Goal: Information Seeking & Learning: Understand process/instructions

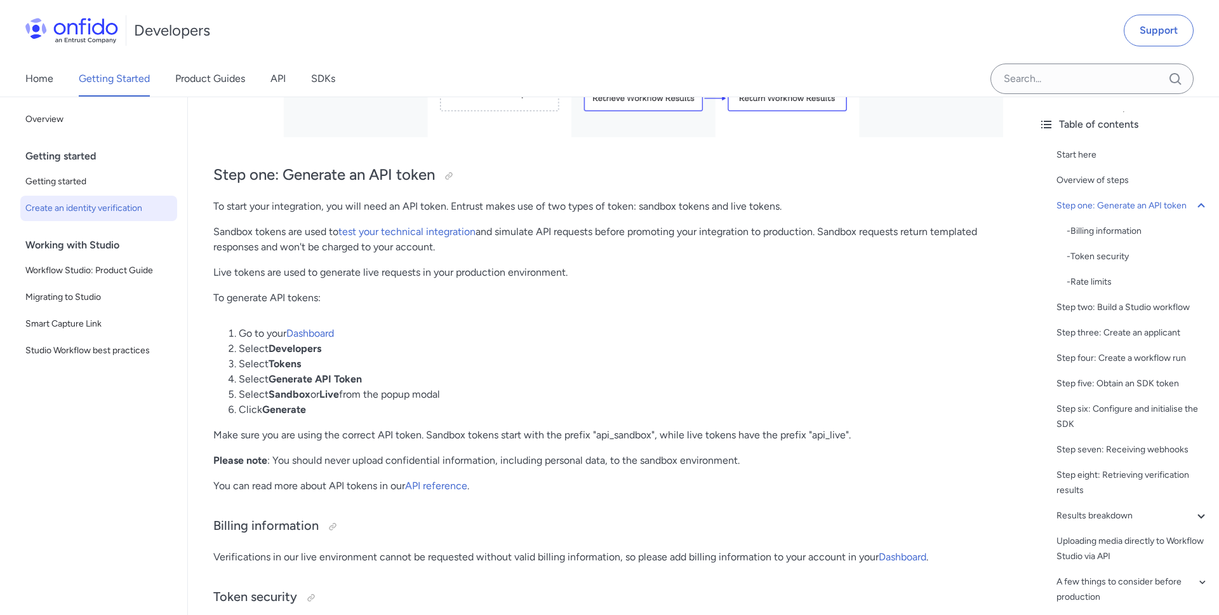
scroll to position [776, 0]
click at [434, 487] on link "API reference" at bounding box center [436, 485] width 62 height 12
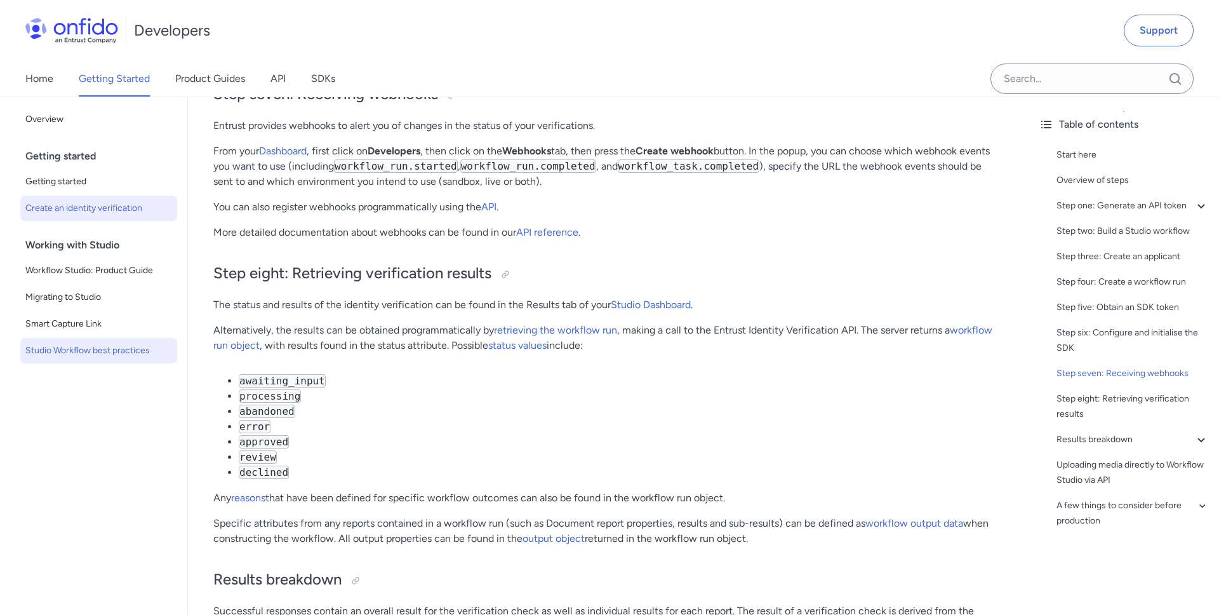
scroll to position [4486, 0]
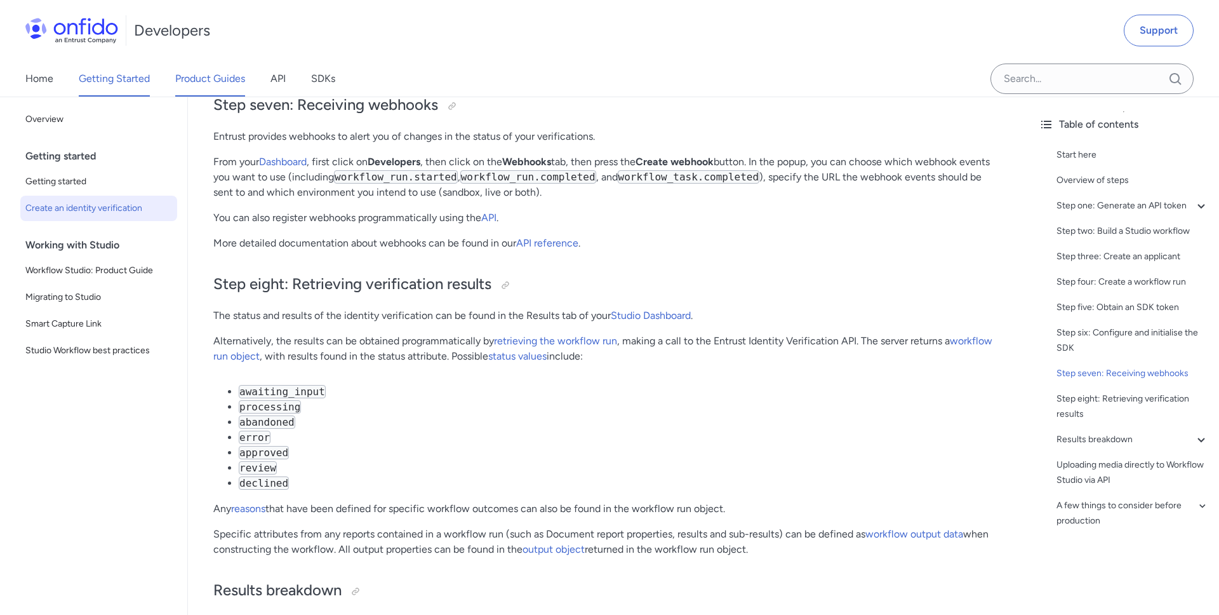
click at [217, 83] on link "Product Guides" at bounding box center [210, 79] width 70 height 36
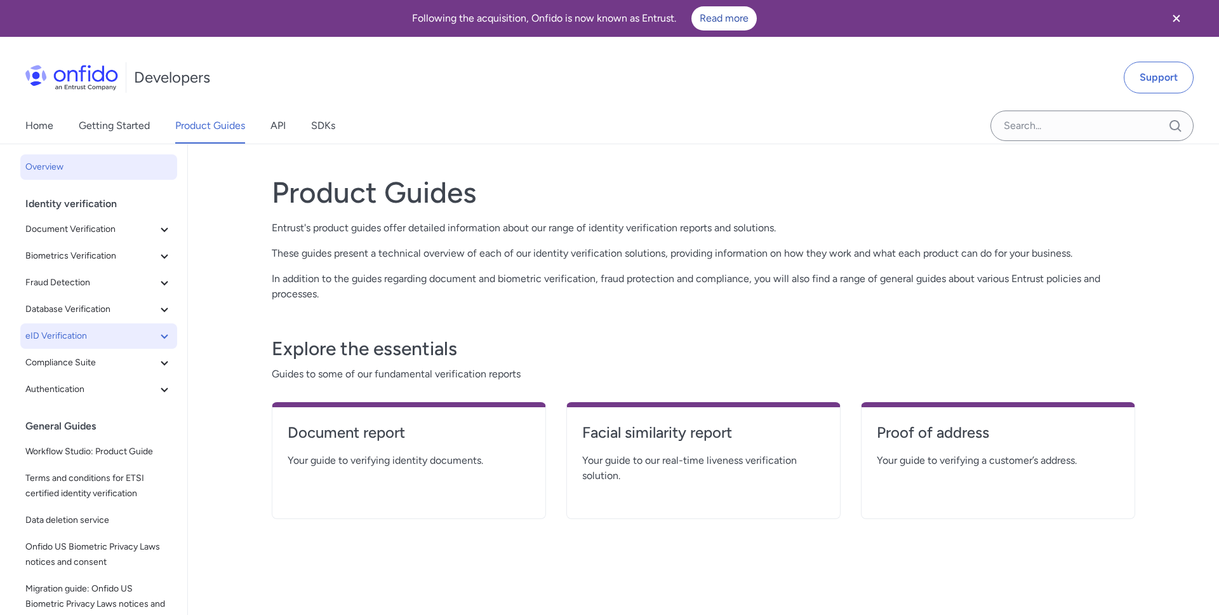
click at [154, 347] on button "eID Verification" at bounding box center [98, 335] width 157 height 25
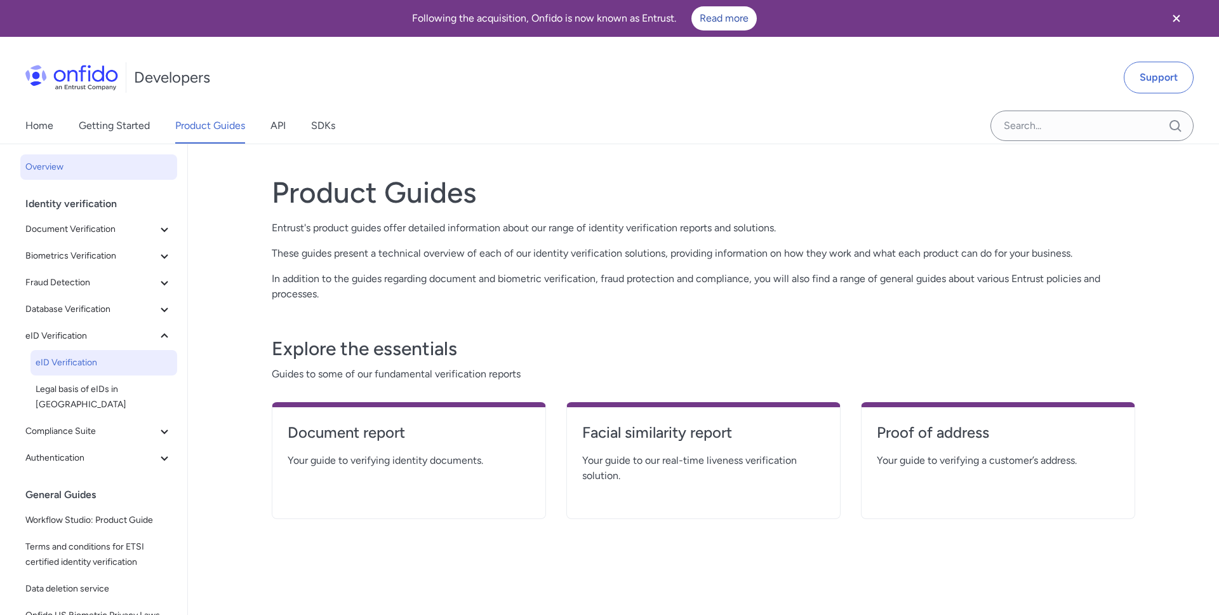
click at [151, 366] on span "eID Verification" at bounding box center [104, 362] width 137 height 15
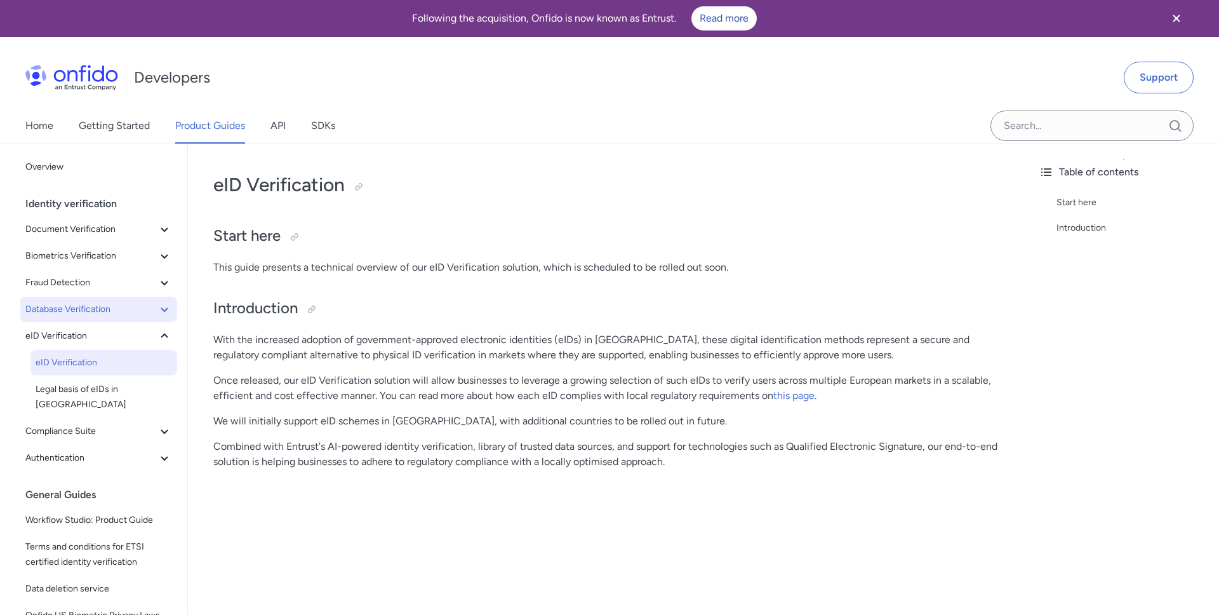
click at [152, 313] on span "Database Verification" at bounding box center [90, 309] width 131 height 15
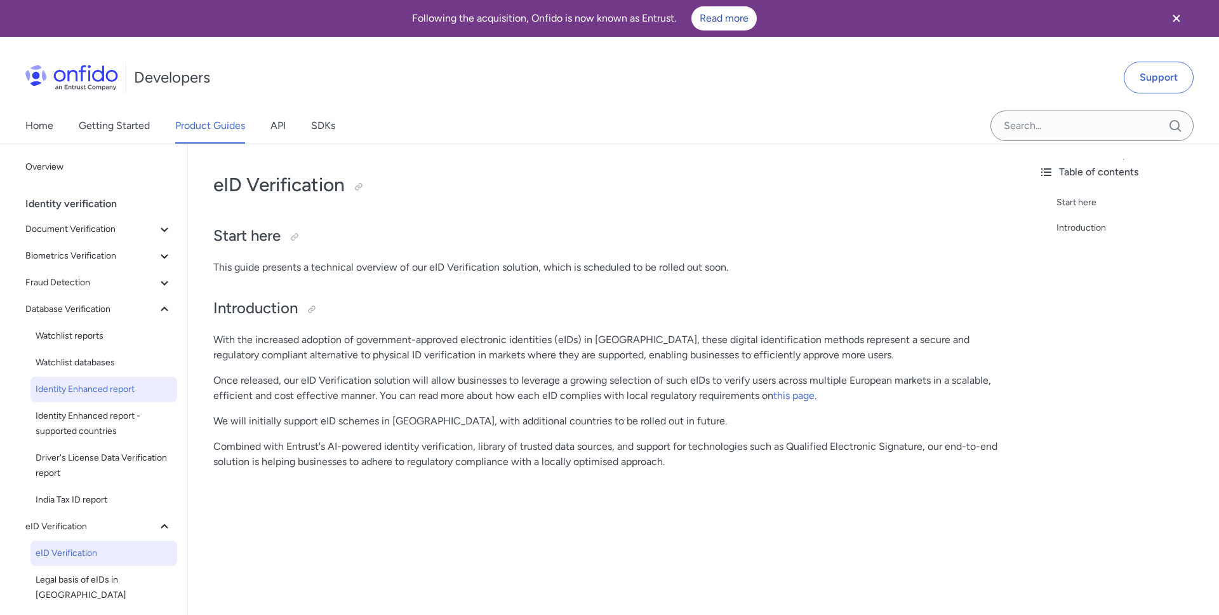
click at [142, 393] on span "Identity Enhanced report" at bounding box center [104, 389] width 137 height 15
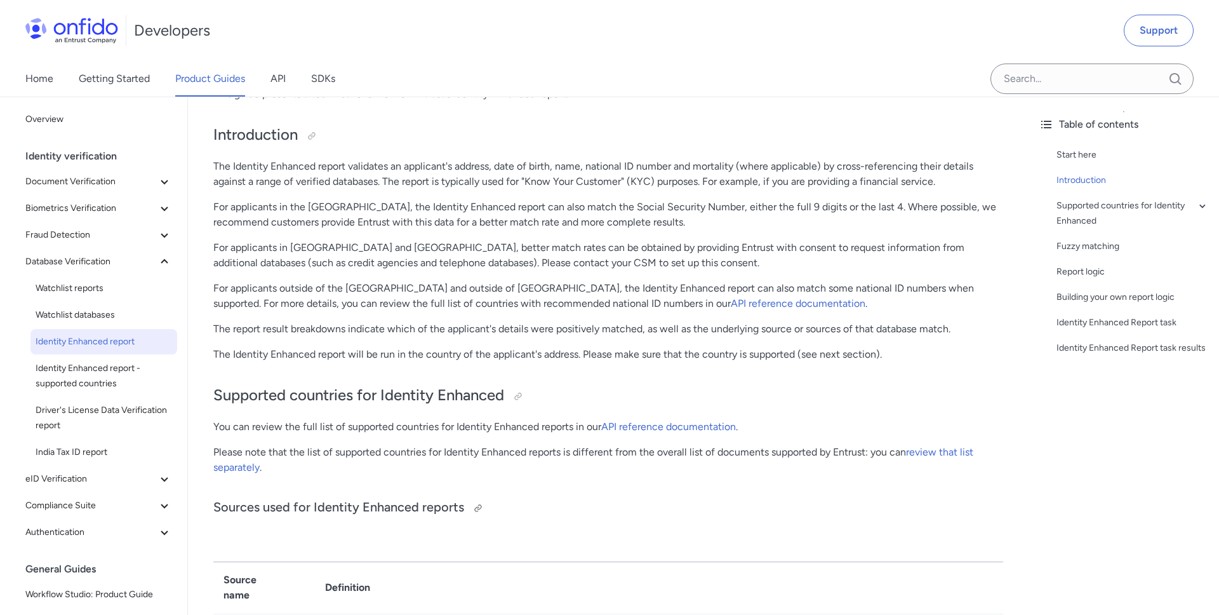
scroll to position [174, 0]
click at [731, 301] on link "API reference documentation" at bounding box center [798, 303] width 135 height 12
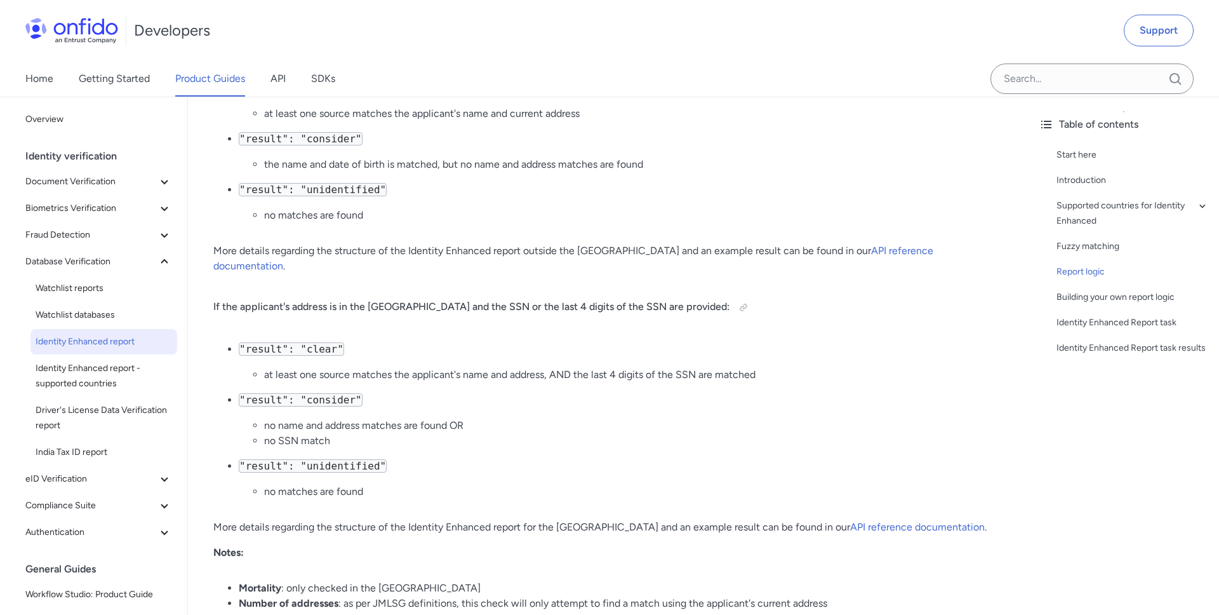
scroll to position [1814, 0]
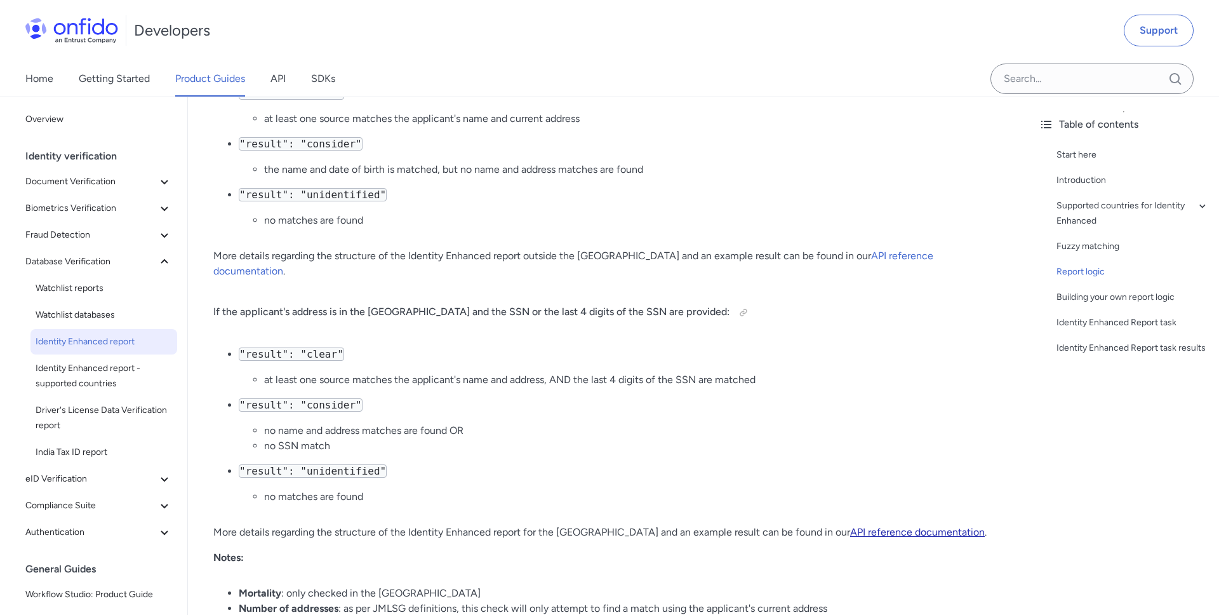
click at [868, 526] on link "API reference documentation" at bounding box center [917, 532] width 135 height 12
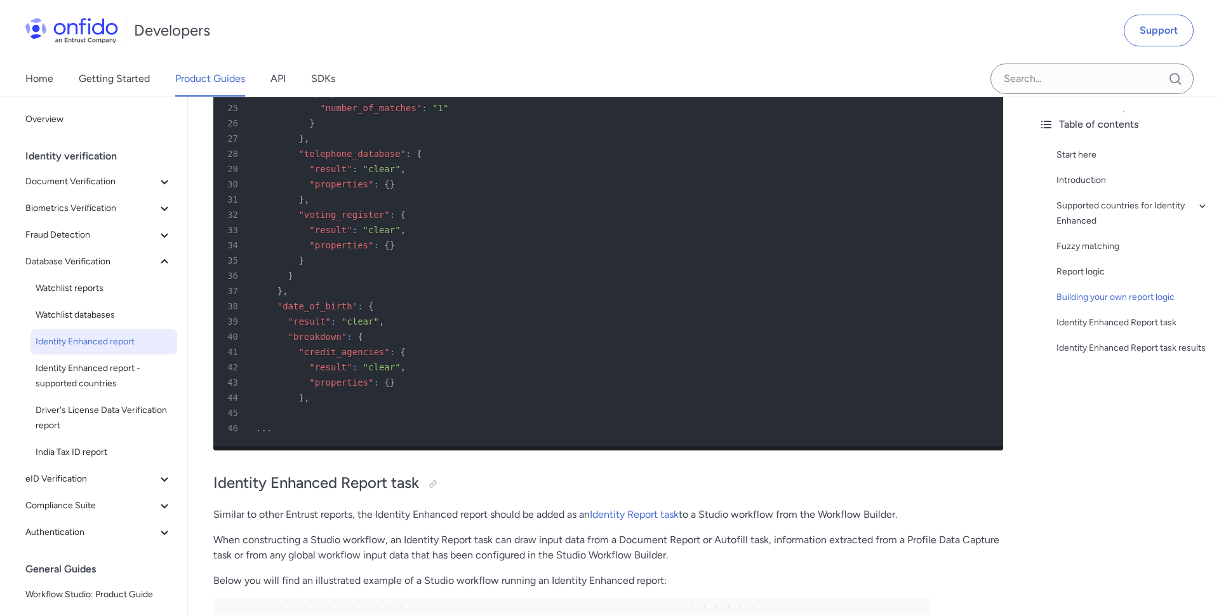
scroll to position [3204, 0]
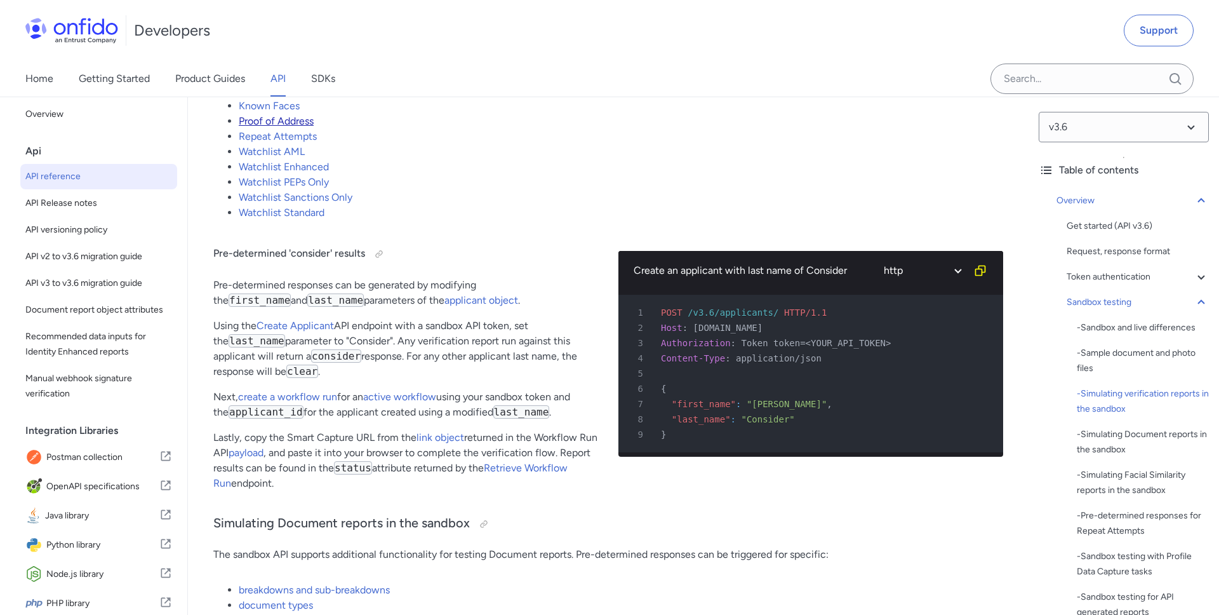
scroll to position [2650, 0]
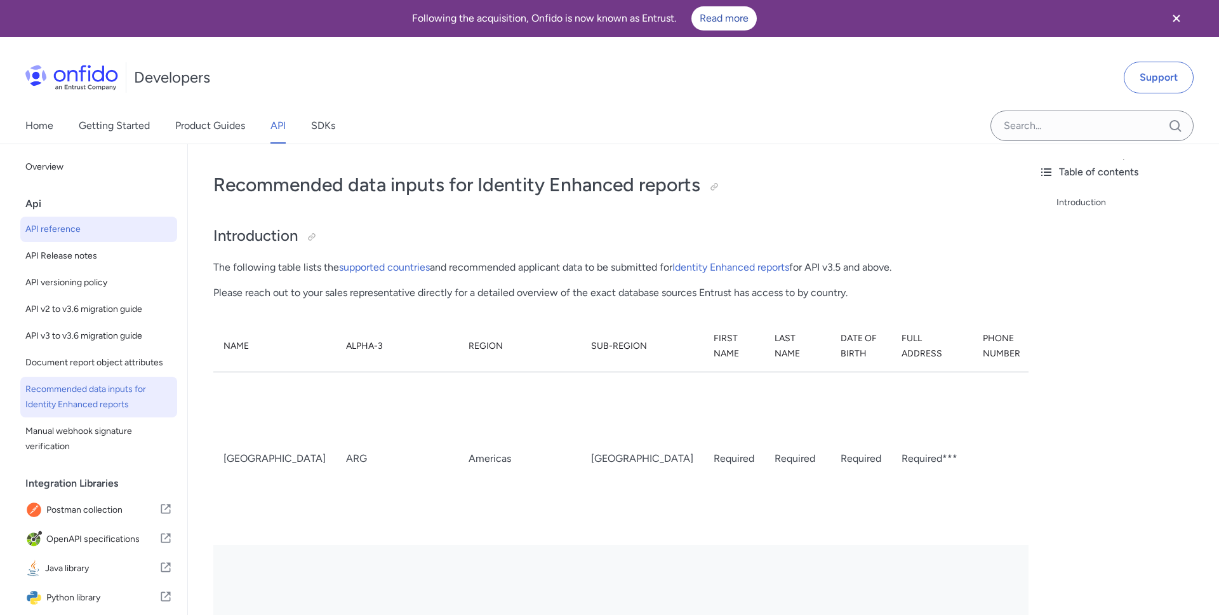
click at [138, 235] on span "API reference" at bounding box center [98, 229] width 147 height 15
select select "http"
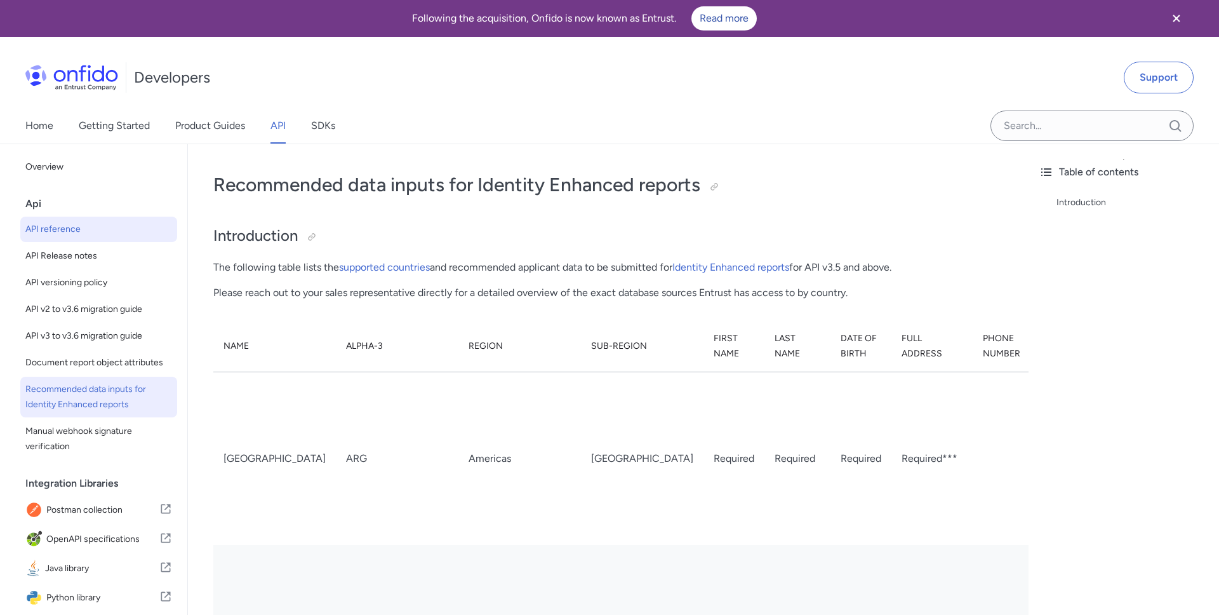
select select "http"
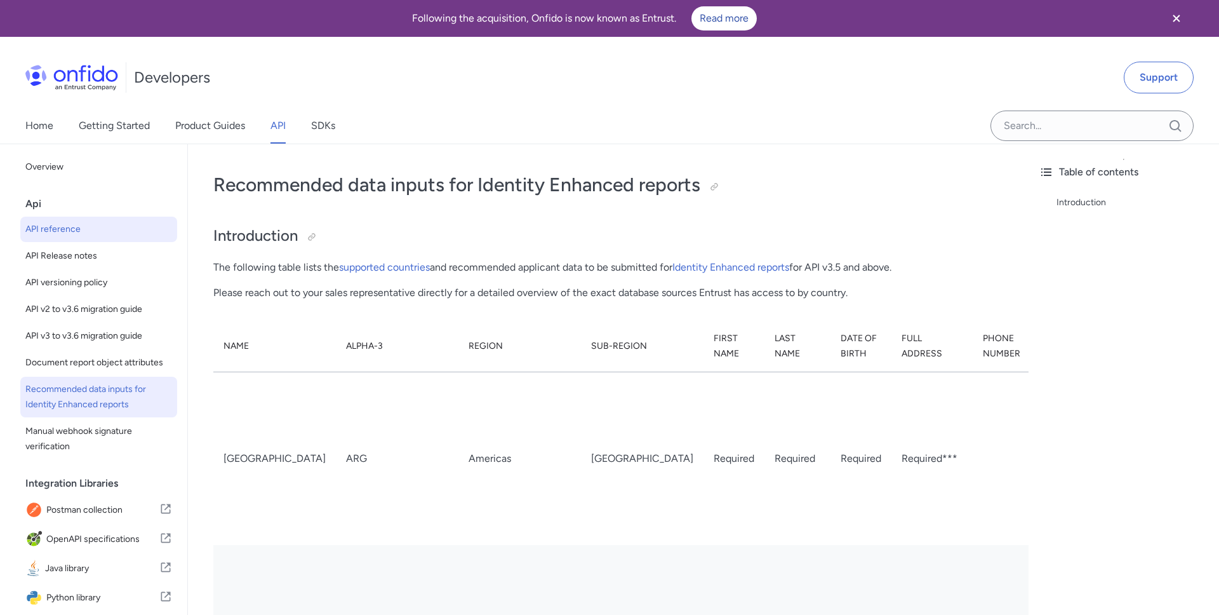
select select "http"
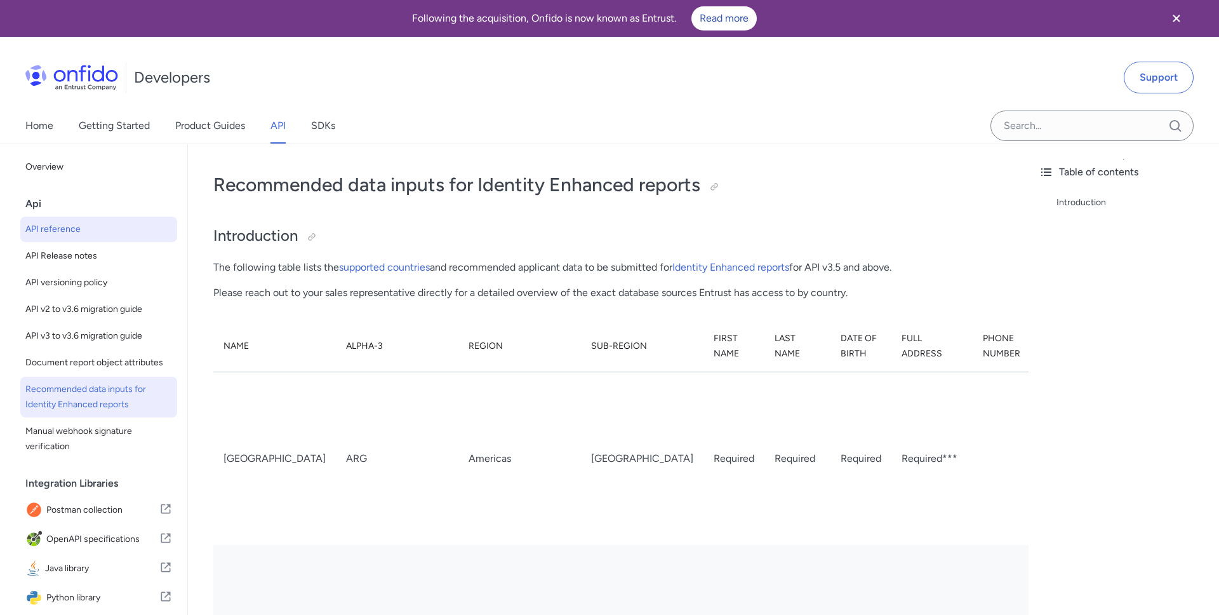
select select "http"
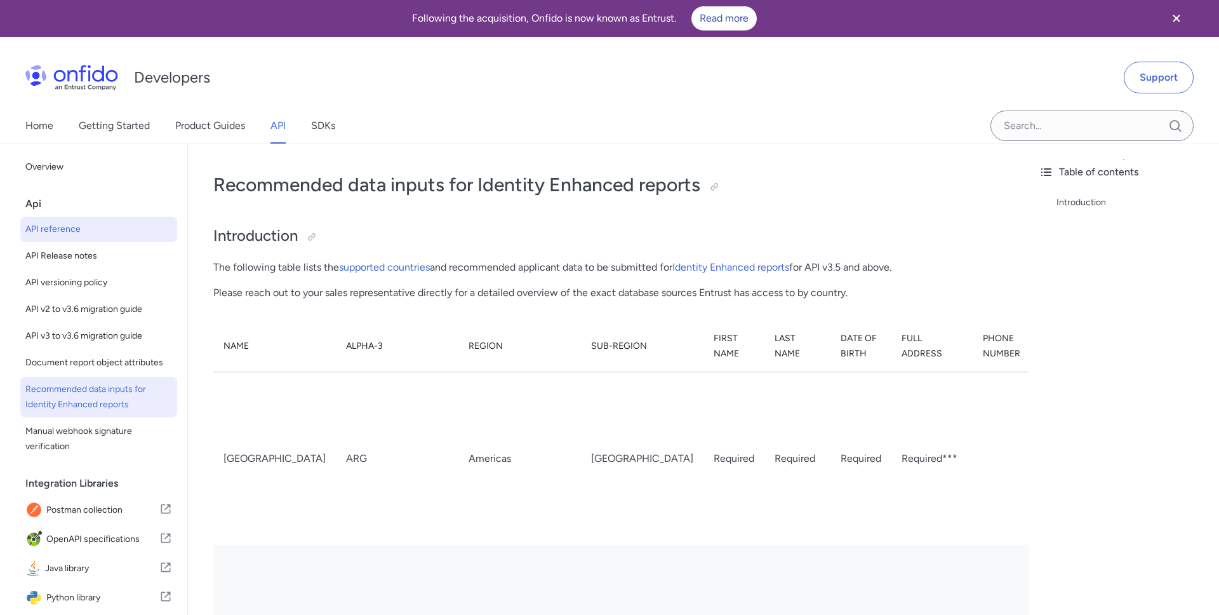
select select "http"
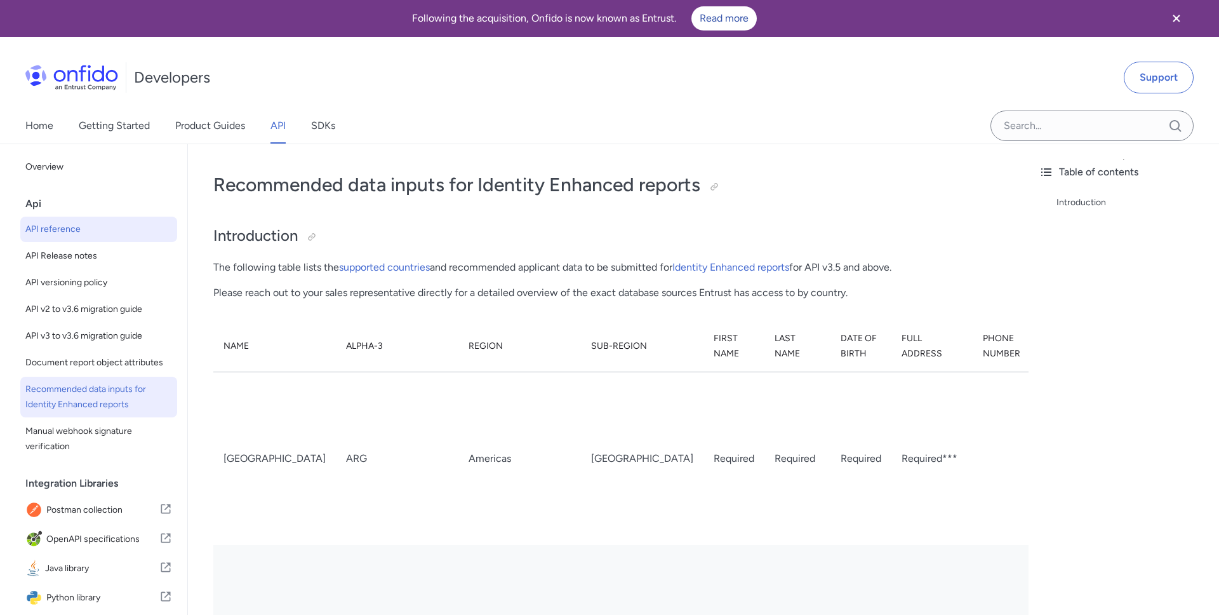
select select "http"
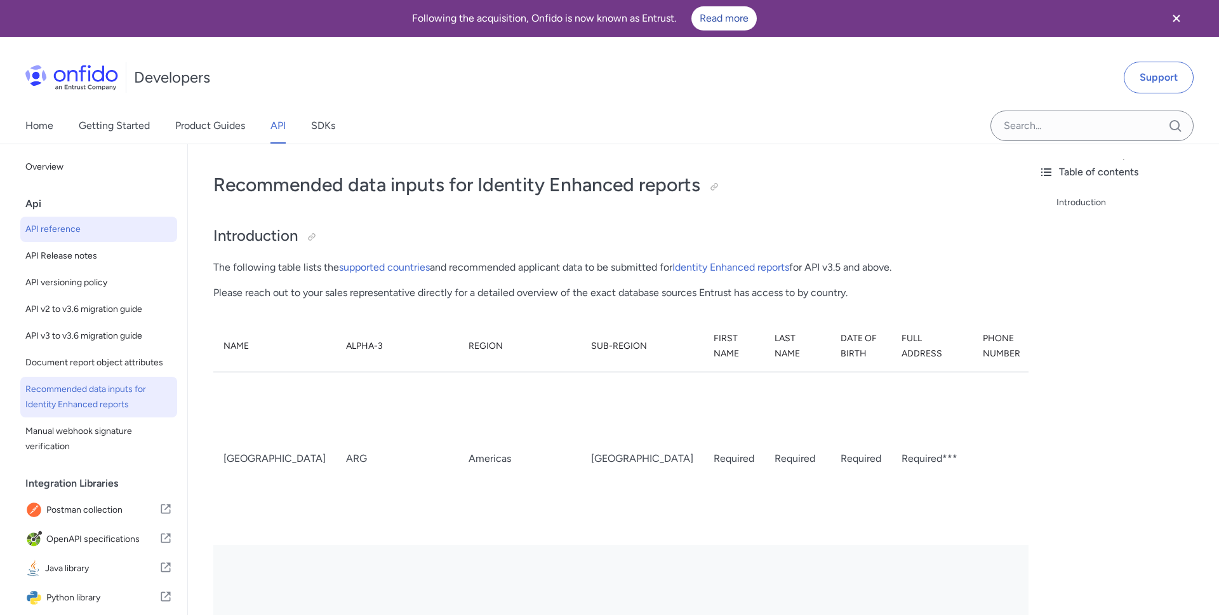
select select "http"
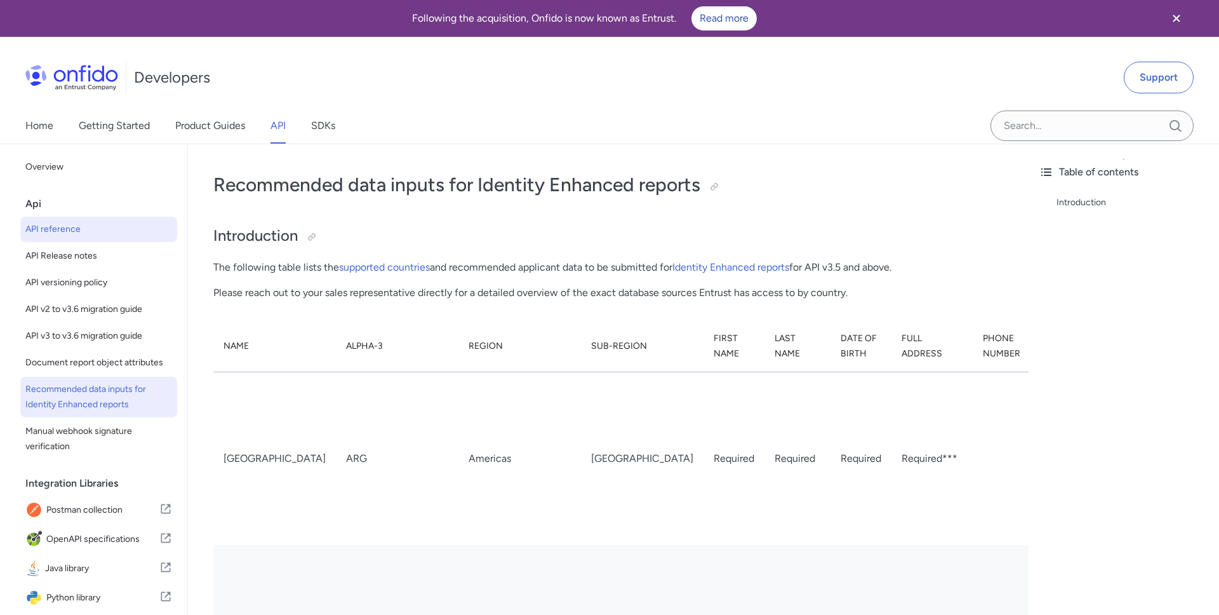
select select "http"
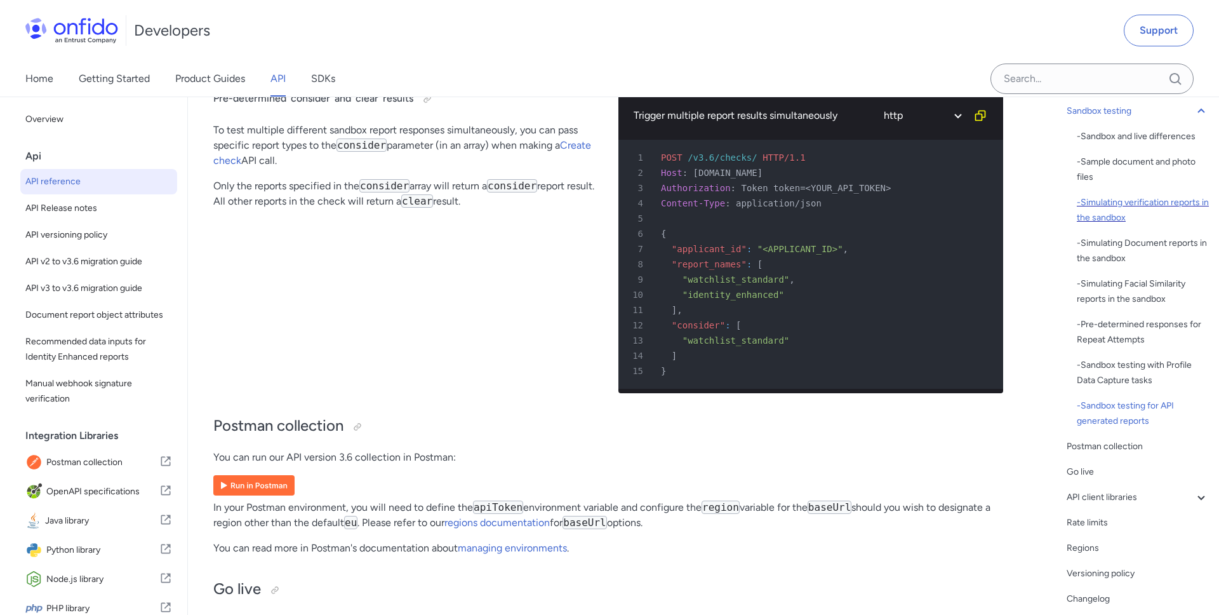
scroll to position [246, 0]
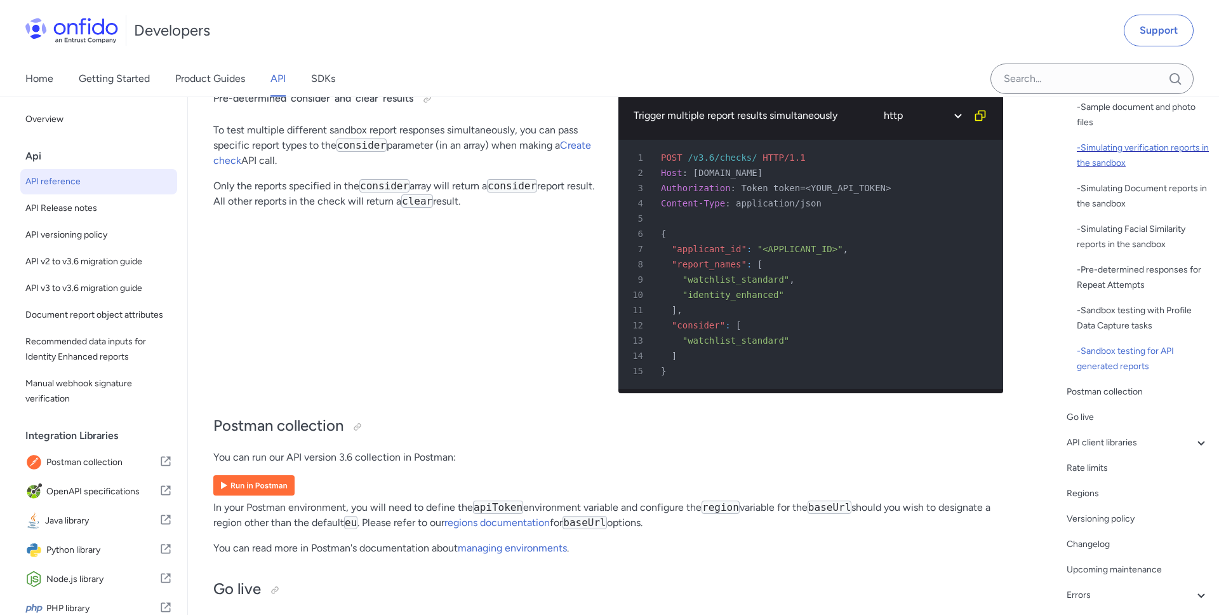
click at [1148, 394] on div "Postman collection" at bounding box center [1138, 391] width 142 height 15
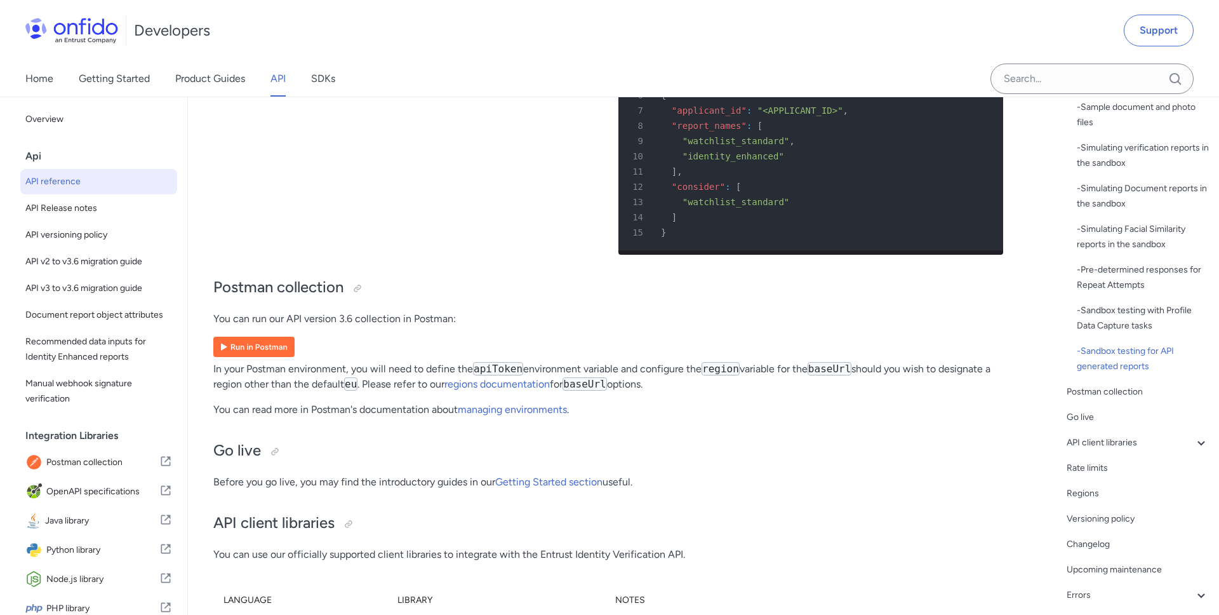
scroll to position [8140, 0]
click at [253, 338] on img at bounding box center [253, 348] width 81 height 20
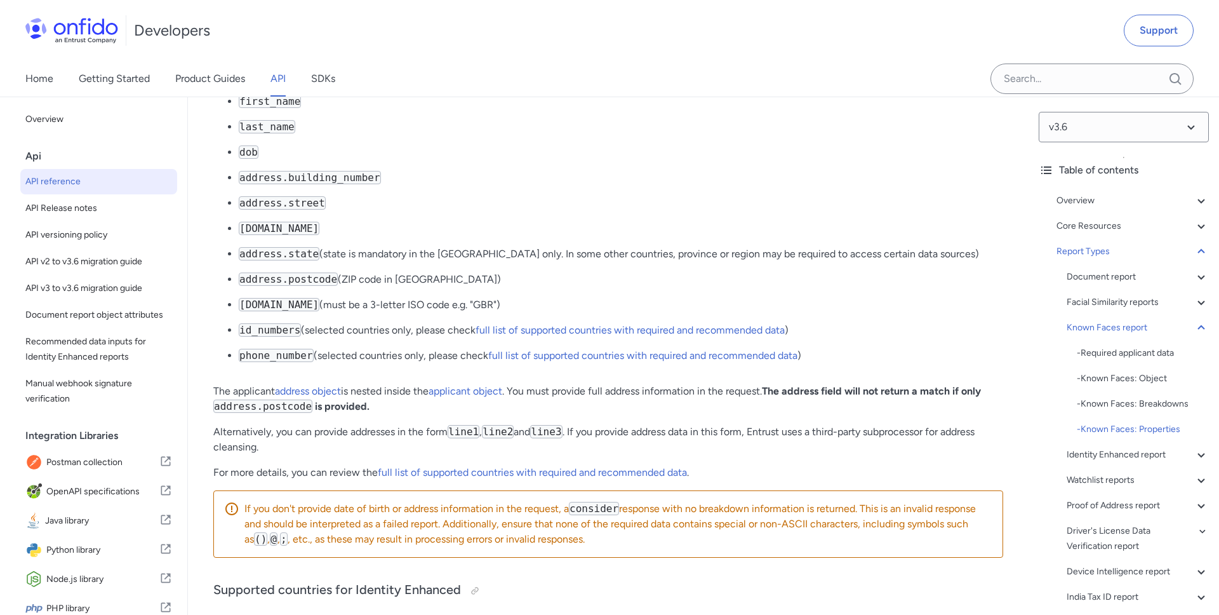
scroll to position [70011, 0]
click at [1200, 327] on icon at bounding box center [1201, 327] width 7 height 4
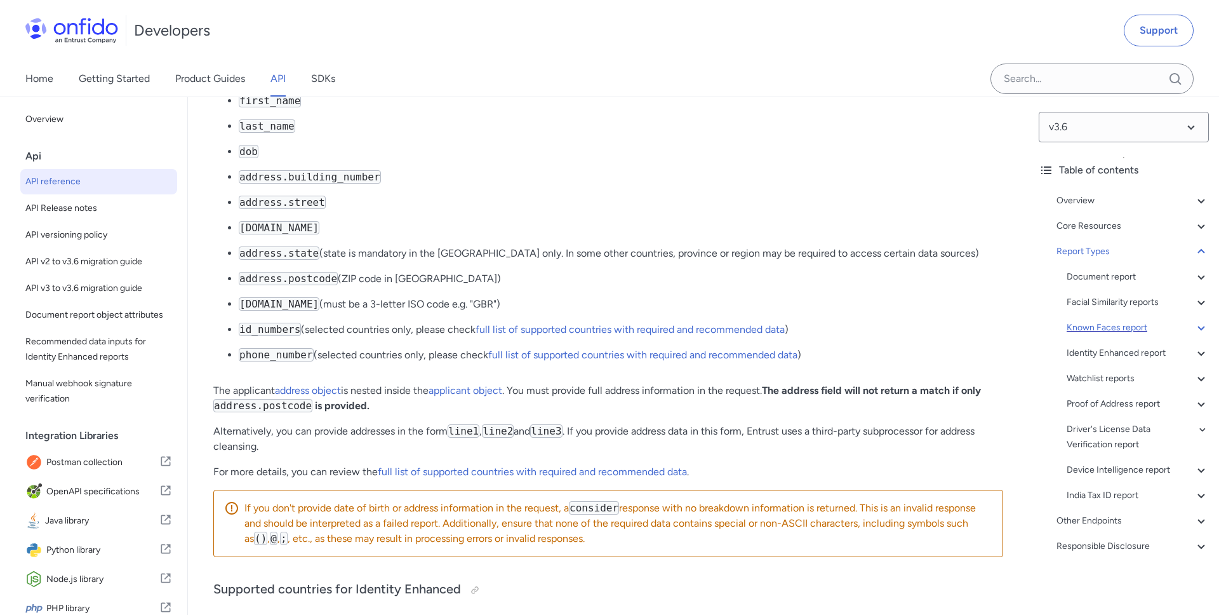
scroll to position [68370, 0]
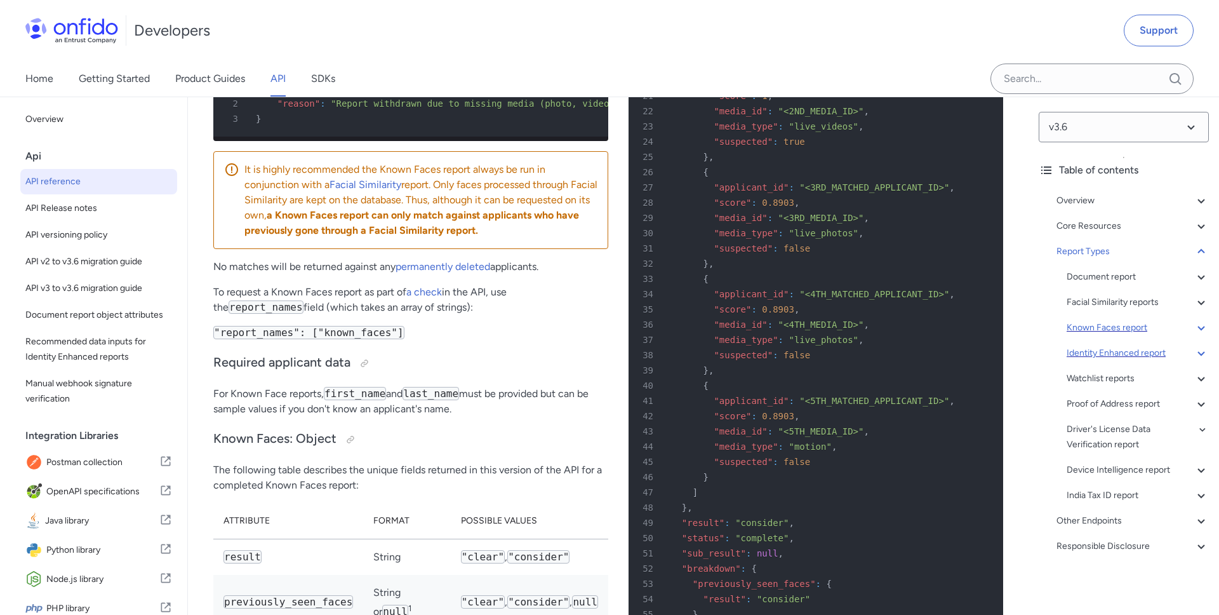
click at [1207, 351] on icon at bounding box center [1201, 353] width 15 height 15
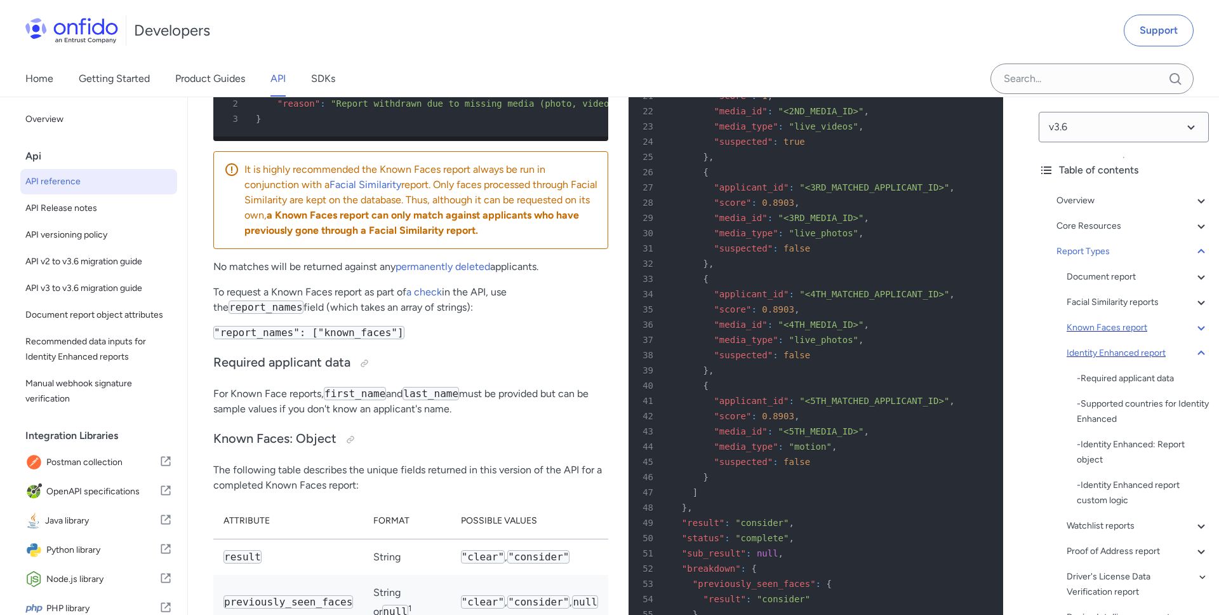
scroll to position [70135, 0]
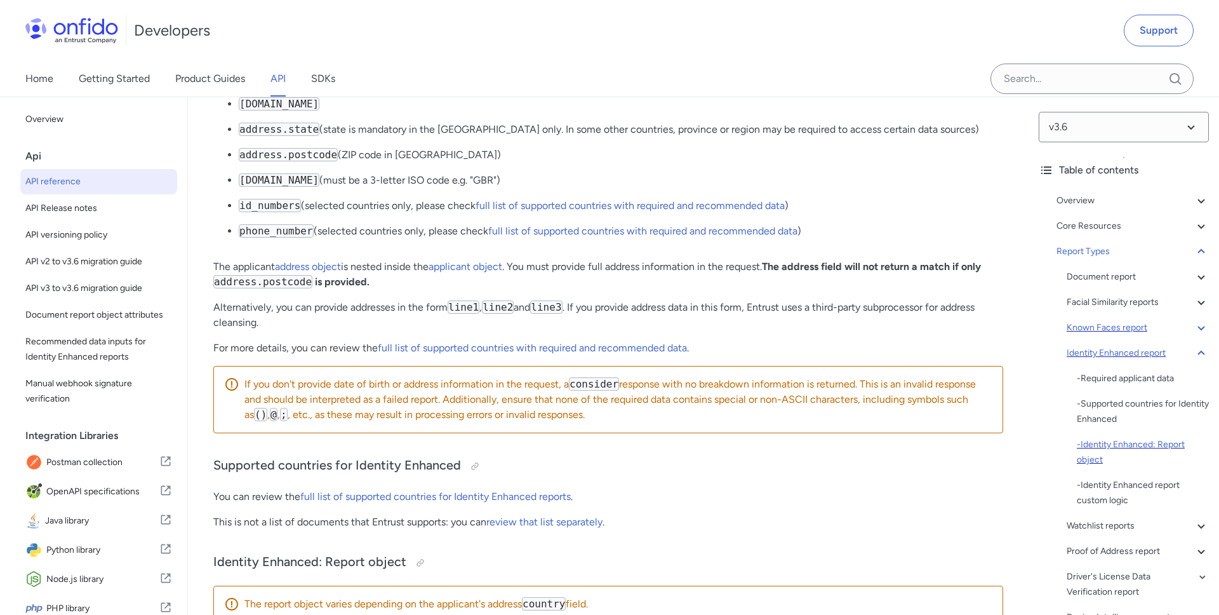
click at [1127, 447] on div "- Identity Enhanced: Report object" at bounding box center [1143, 452] width 132 height 30
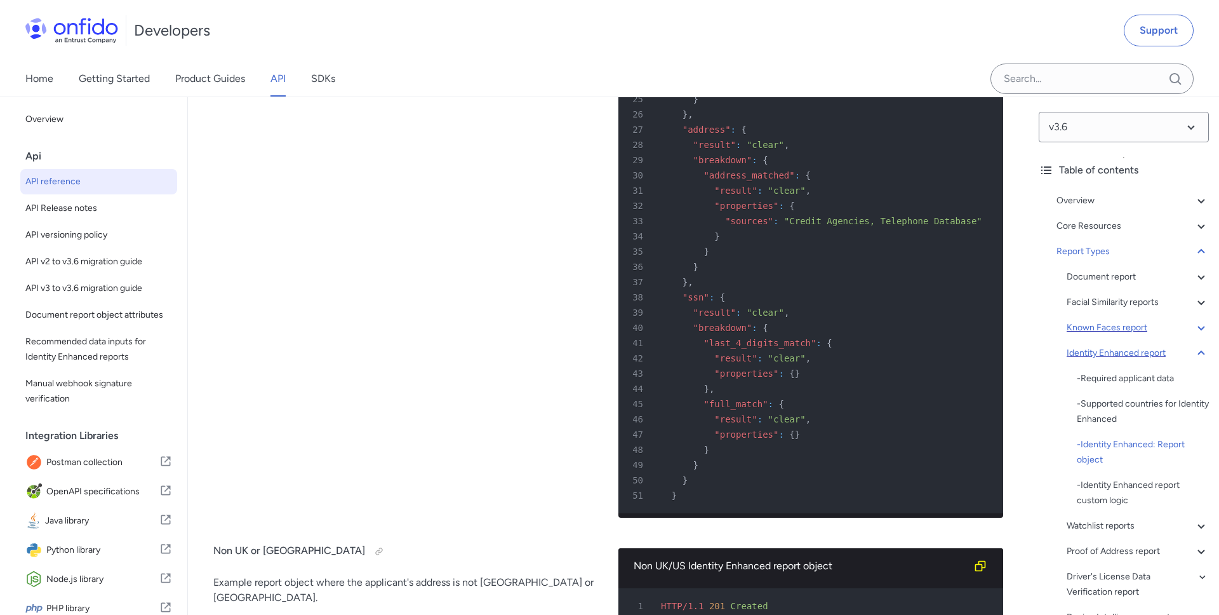
scroll to position [72277, 0]
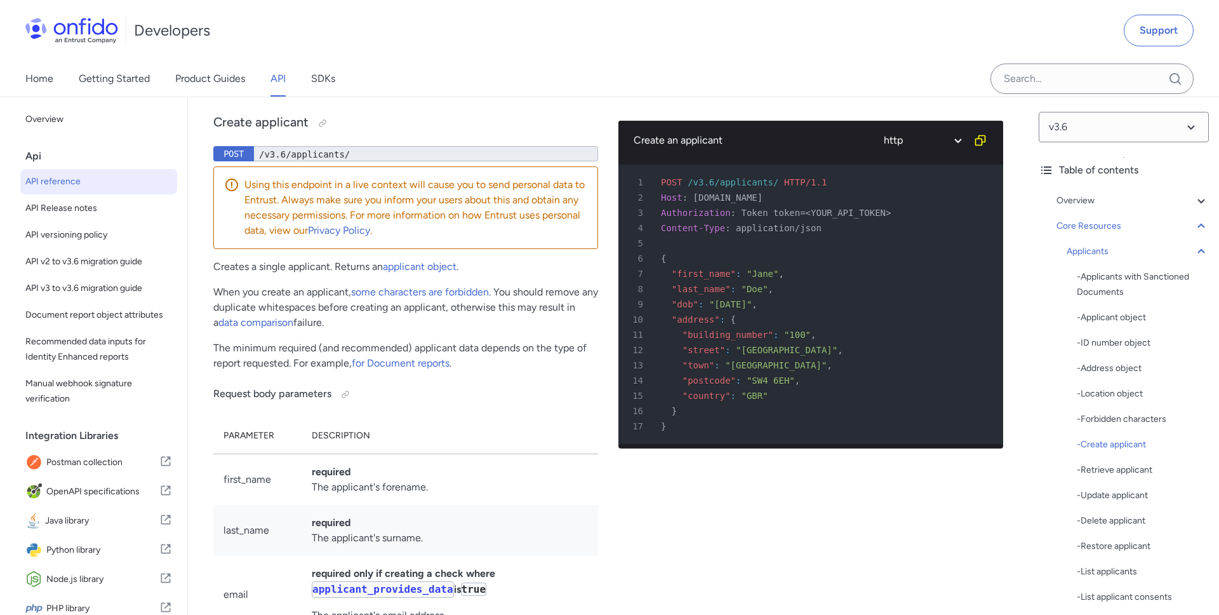
scroll to position [15411, 0]
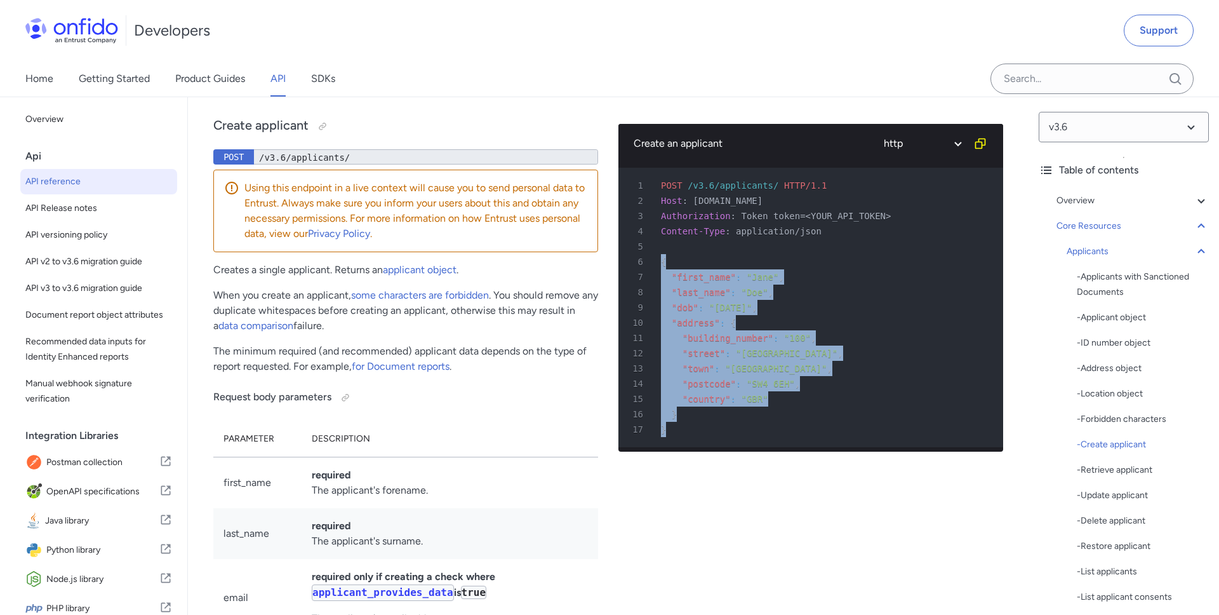
drag, startPoint x: 672, startPoint y: 466, endPoint x: 649, endPoint y: 295, distance: 172.4
click at [649, 295] on pre "1 POST /v3.6/applicants/ HTTP/1.1 2 Host : [DOMAIN_NAME] 3 Authorization : Toke…" at bounding box center [811, 307] width 385 height 279
copy pre "{ 7 "first_name" : "[PERSON_NAME]" , 8 "last_name" : "[PERSON_NAME]" , 9 "dob" …"
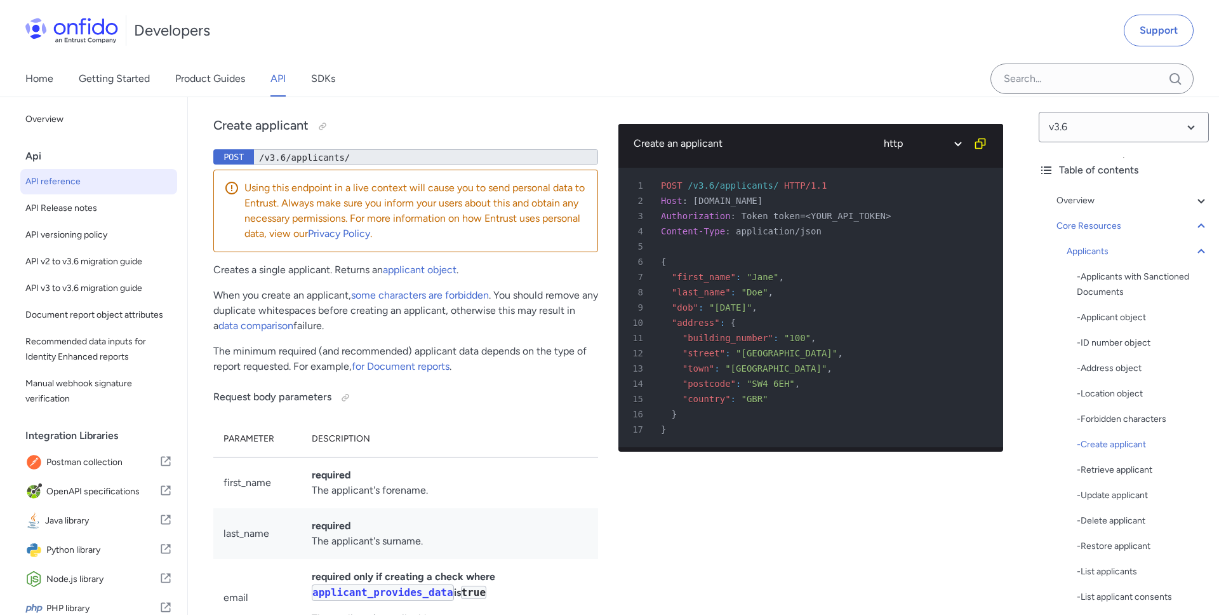
click at [702, 300] on div "8 "last_name" : "[PERSON_NAME]" ," at bounding box center [805, 292] width 362 height 15
drag, startPoint x: 673, startPoint y: 337, endPoint x: 709, endPoint y: 369, distance: 49.1
click at [709, 369] on pre "1 POST /v3.6/applicants/ HTTP/1.1 2 Host : [DOMAIN_NAME] 3 Authorization : Toke…" at bounding box center [811, 307] width 385 height 279
click at [709, 343] on span ""building_number"" at bounding box center [728, 338] width 91 height 10
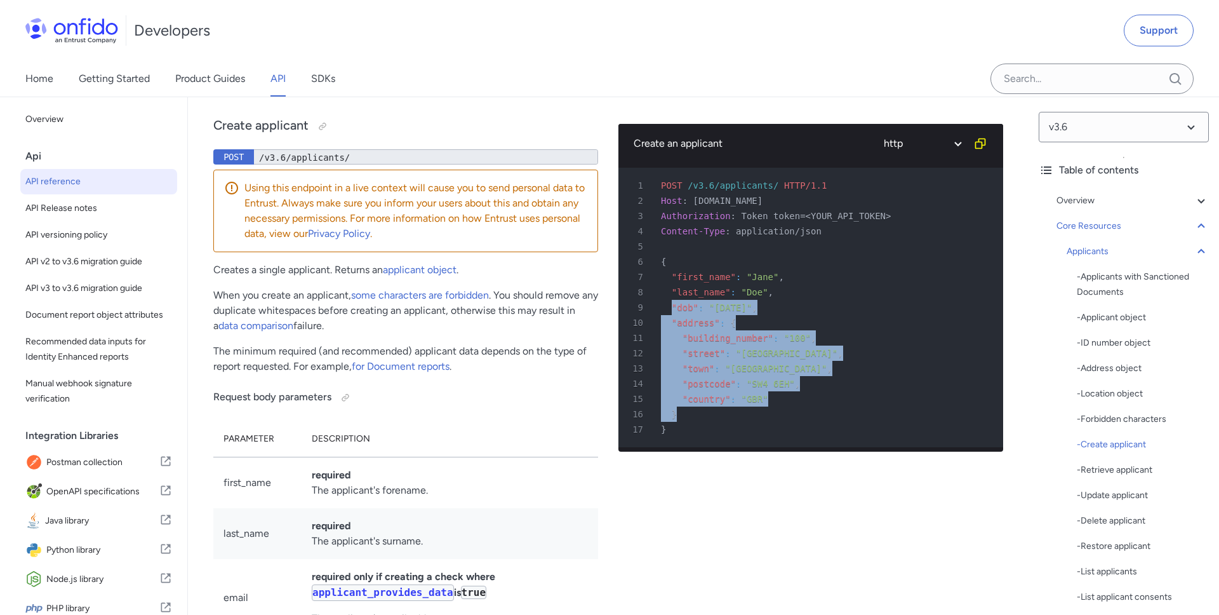
drag, startPoint x: 679, startPoint y: 343, endPoint x: 692, endPoint y: 442, distance: 99.9
click at [692, 442] on pre "1 POST /v3.6/applicants/ HTTP/1.1 2 Host : [DOMAIN_NAME] 3 Authorization : Toke…" at bounding box center [811, 307] width 385 height 279
copy pre ""dob" : "[DEMOGRAPHIC_DATA]" , 10 "address" : { 11 "building_number" : "[STREET…"
drag, startPoint x: 662, startPoint y: 316, endPoint x: 665, endPoint y: 494, distance: 178.5
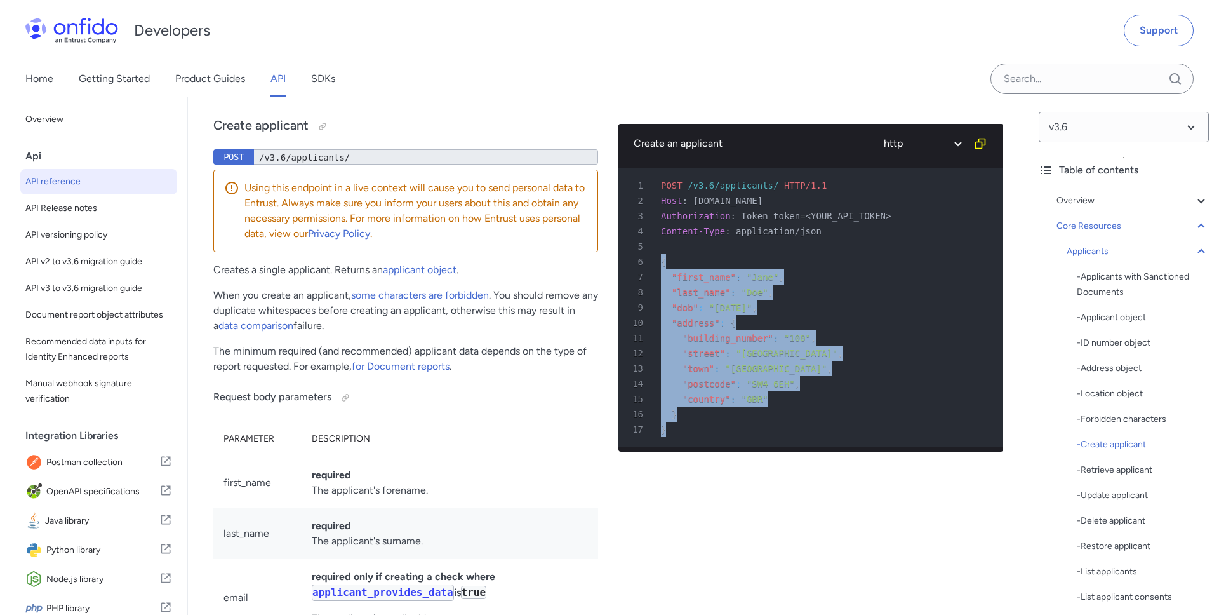
copy pre "{ 7 "first_name" : "[PERSON_NAME]" , 8 "last_name" : "[PERSON_NAME]" , 9 "dob" …"
